Goal: Information Seeking & Learning: Check status

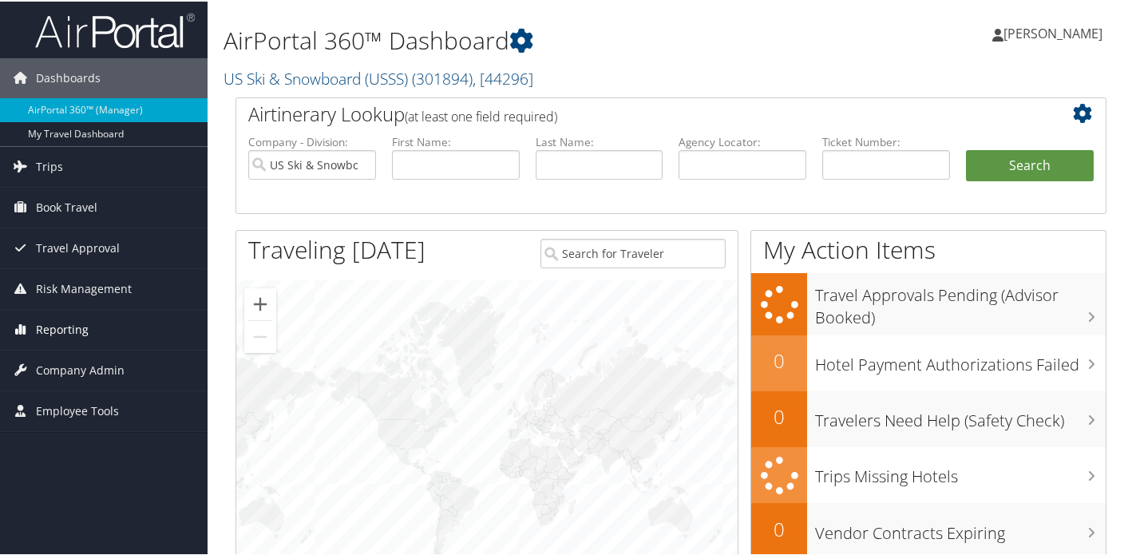
click at [69, 330] on span "Reporting" at bounding box center [62, 328] width 53 height 40
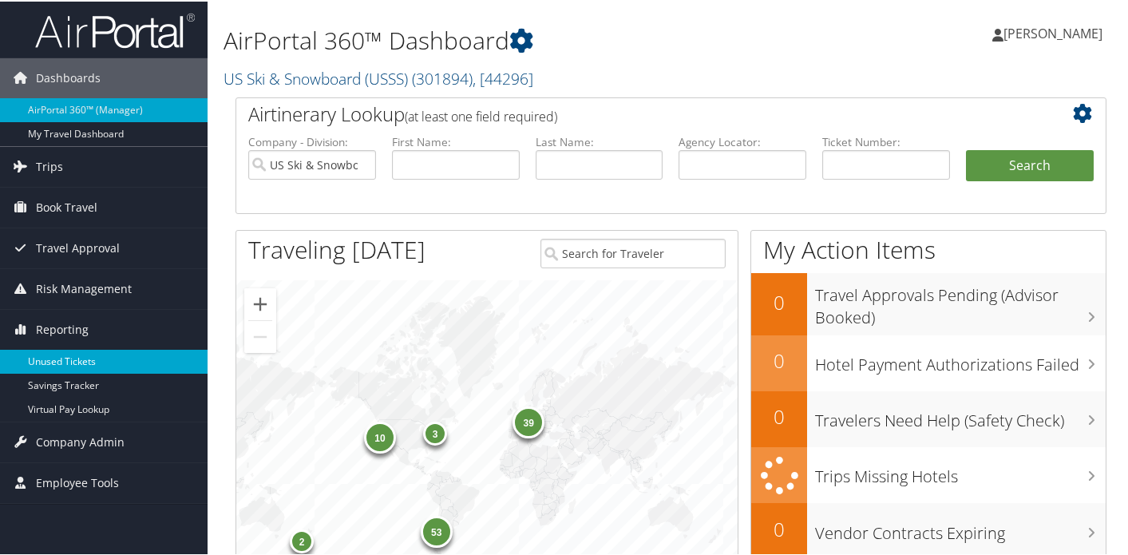
click at [73, 361] on link "Unused Tickets" at bounding box center [104, 360] width 208 height 24
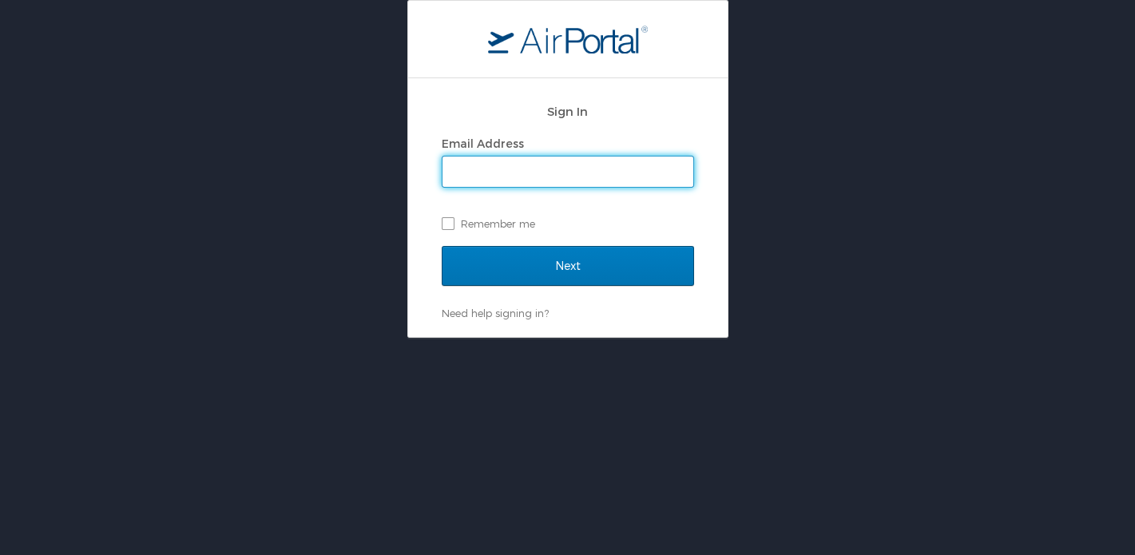
type input "[PERSON_NAME][EMAIL_ADDRESS][DOMAIN_NAME]"
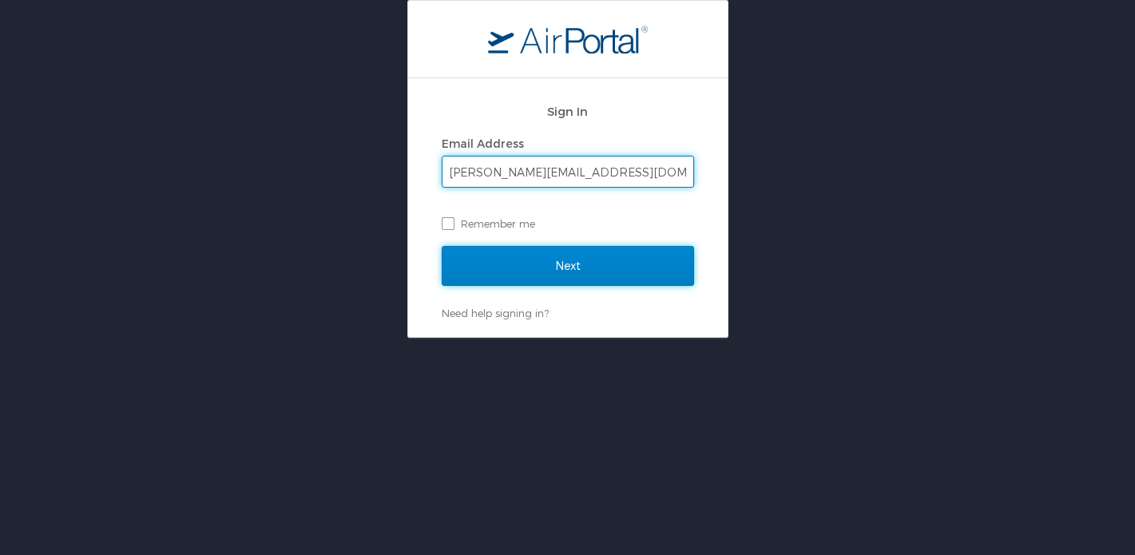
click at [562, 268] on input "Next" at bounding box center [568, 266] width 252 height 40
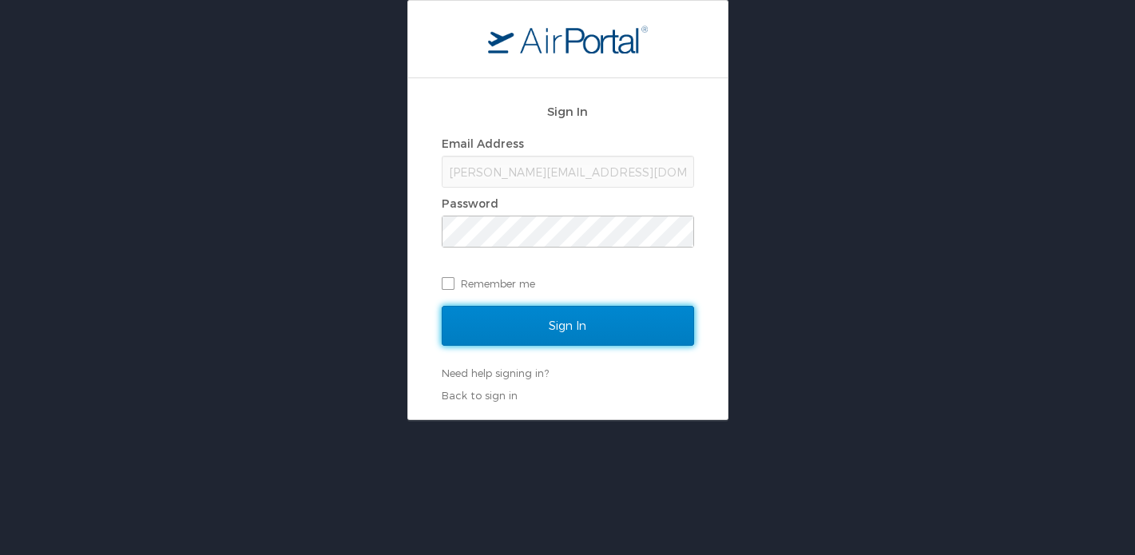
click at [575, 327] on input "Sign In" at bounding box center [568, 326] width 252 height 40
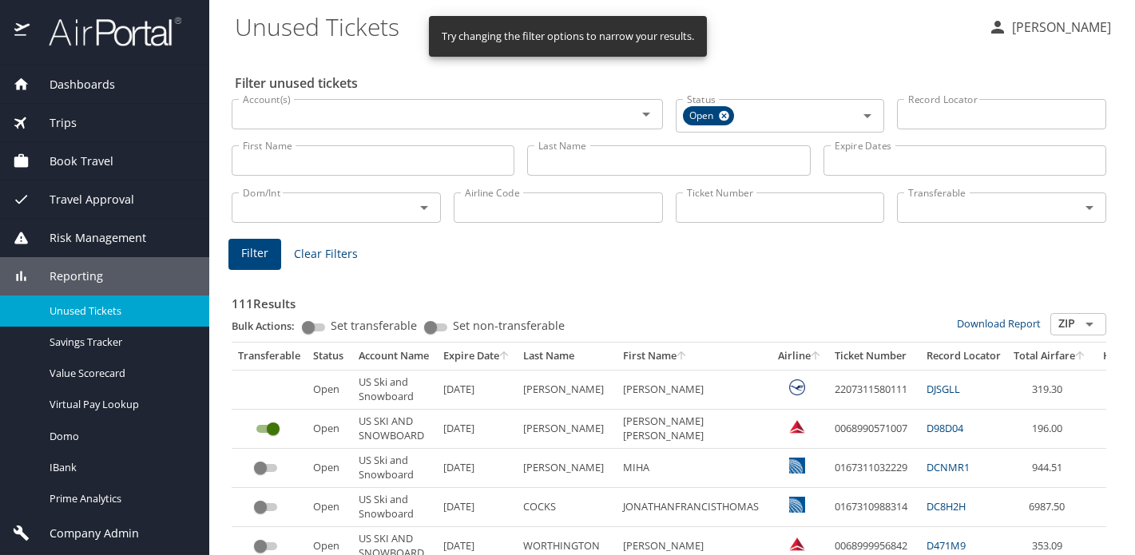
click at [816, 353] on icon "sort" at bounding box center [815, 355] width 9 height 9
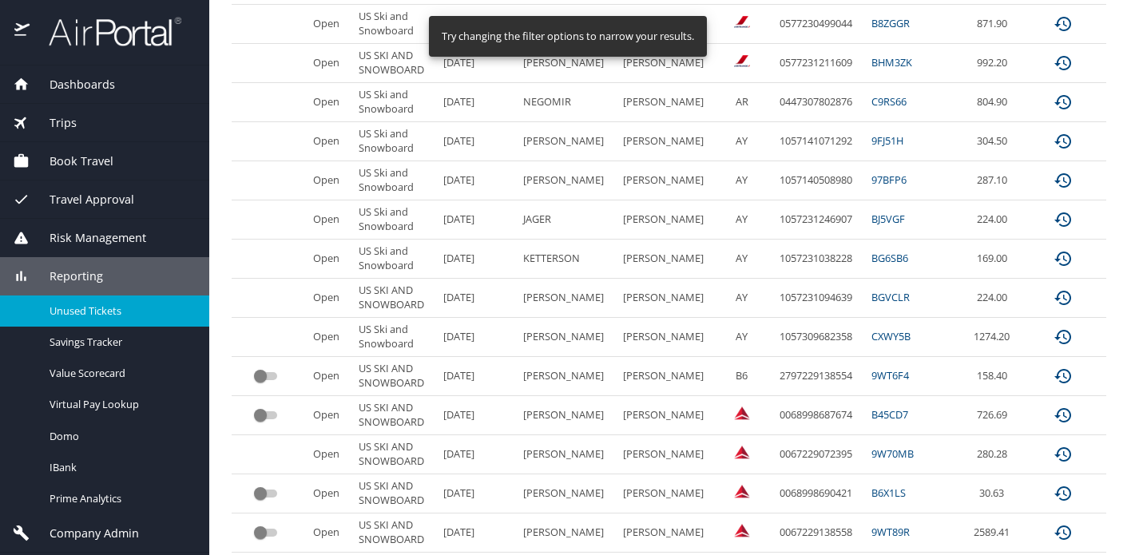
scroll to position [842, 0]
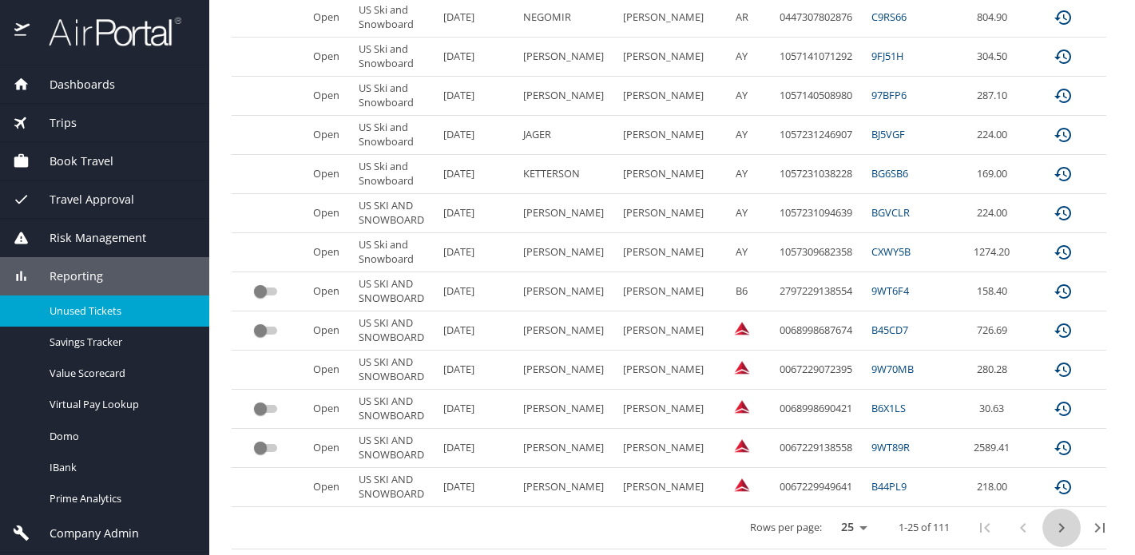
click at [1052, 525] on icon "next page" at bounding box center [1061, 527] width 19 height 19
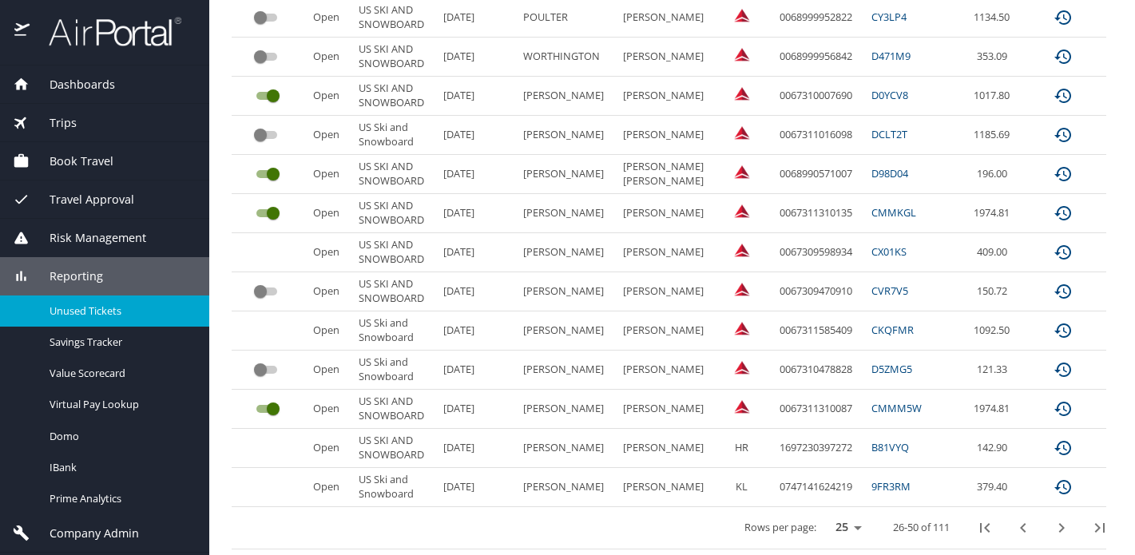
scroll to position [851, 0]
click at [1052, 524] on icon "next page" at bounding box center [1061, 526] width 19 height 19
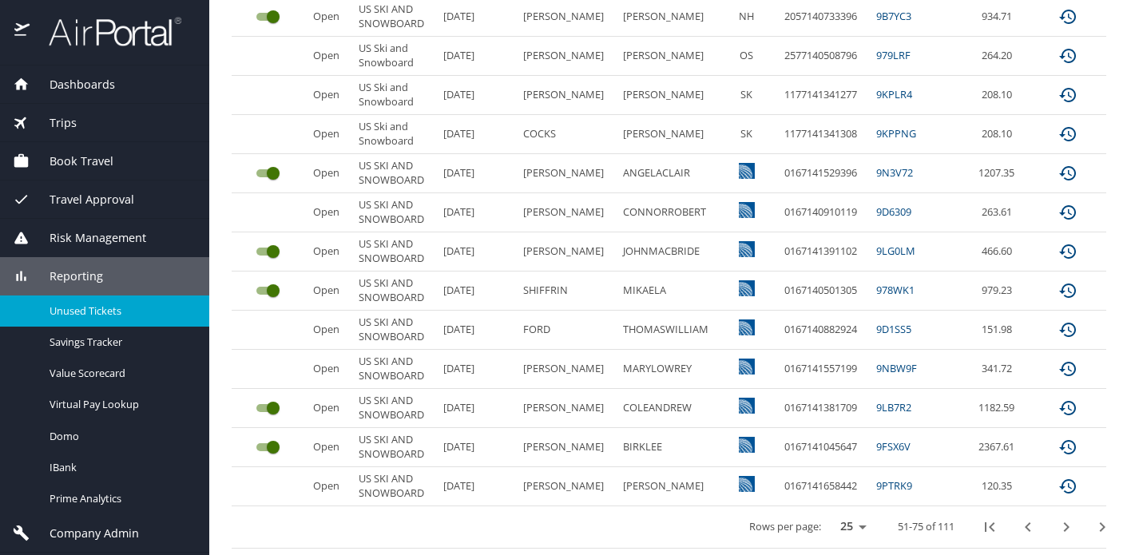
scroll to position [842, 0]
click at [998, 525] on icon "first page" at bounding box center [989, 527] width 19 height 19
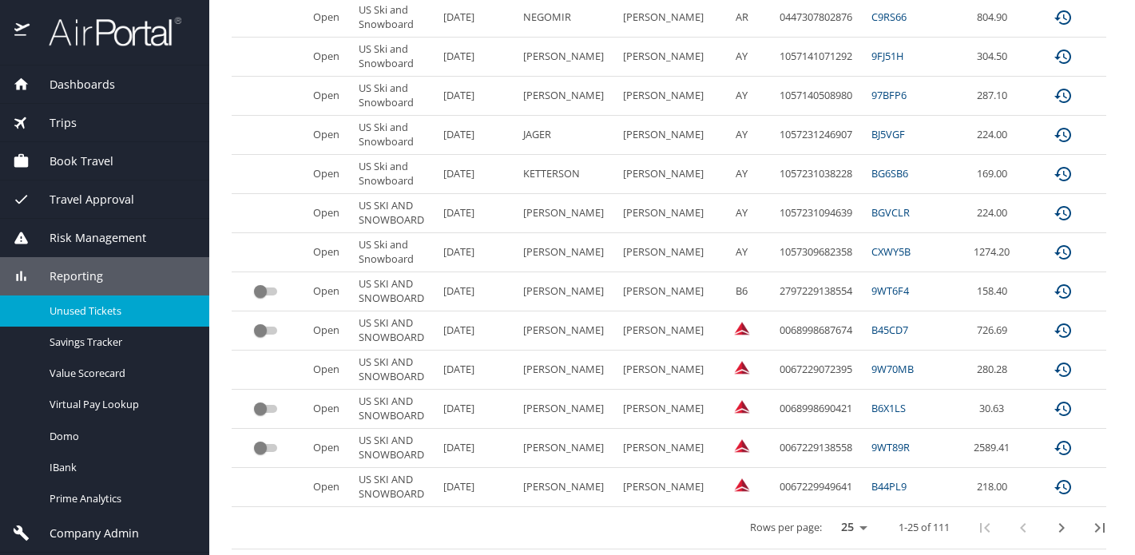
click at [1052, 525] on icon "next page" at bounding box center [1061, 527] width 19 height 19
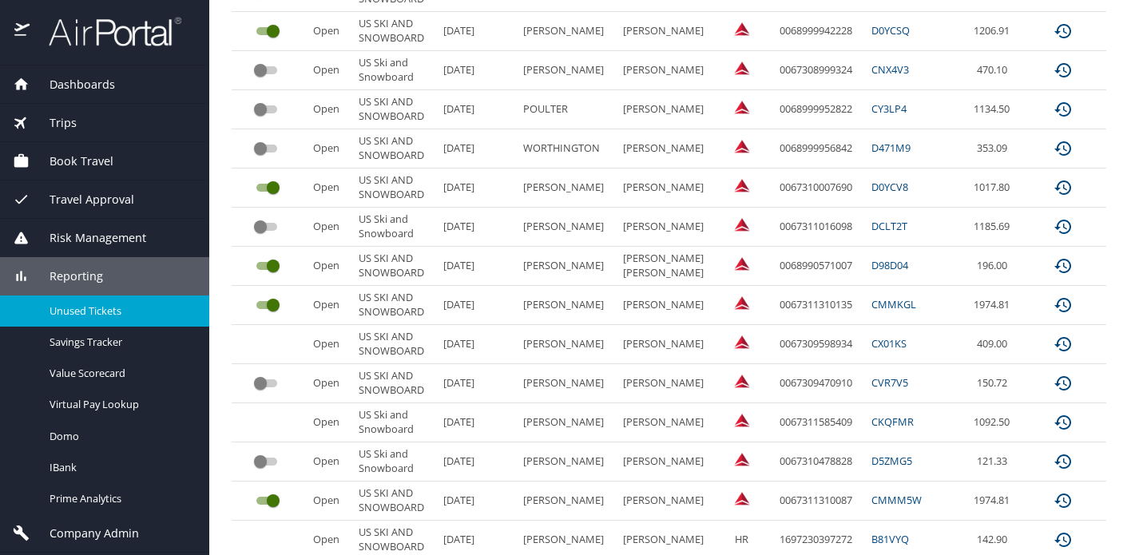
scroll to position [751, 0]
